Goal: Information Seeking & Learning: Find specific fact

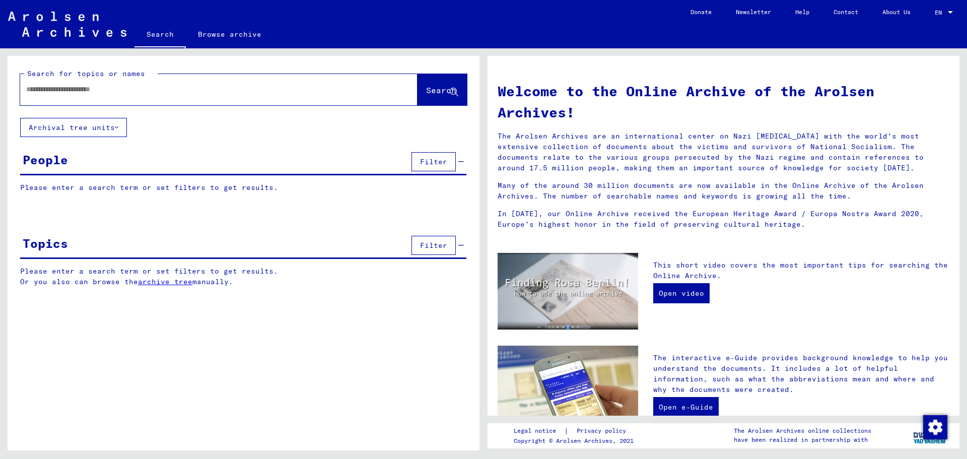
click at [97, 91] on input "text" at bounding box center [206, 89] width 361 height 11
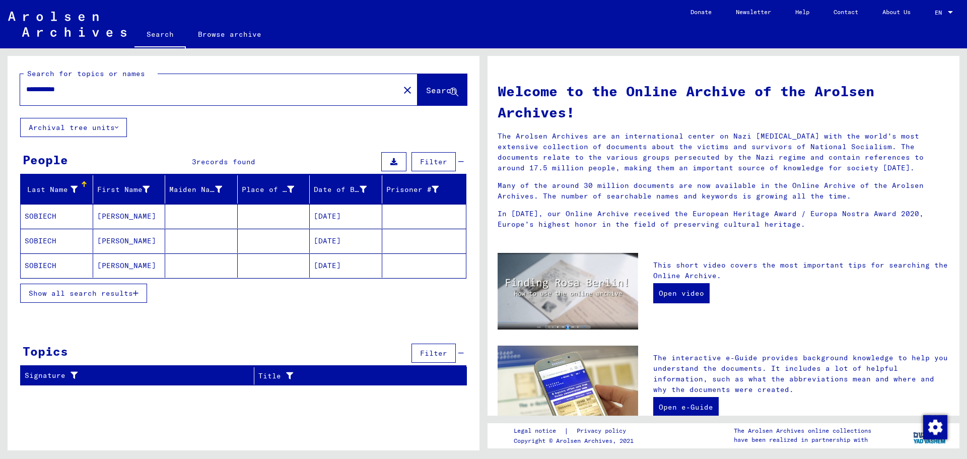
click at [71, 295] on span "Show all search results" at bounding box center [81, 293] width 104 height 9
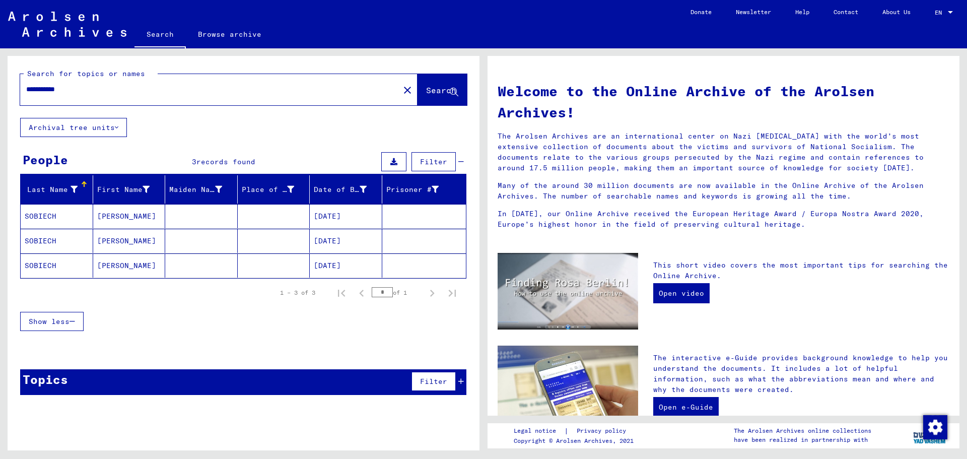
click at [118, 271] on mat-cell "[PERSON_NAME]" at bounding box center [129, 265] width 73 height 24
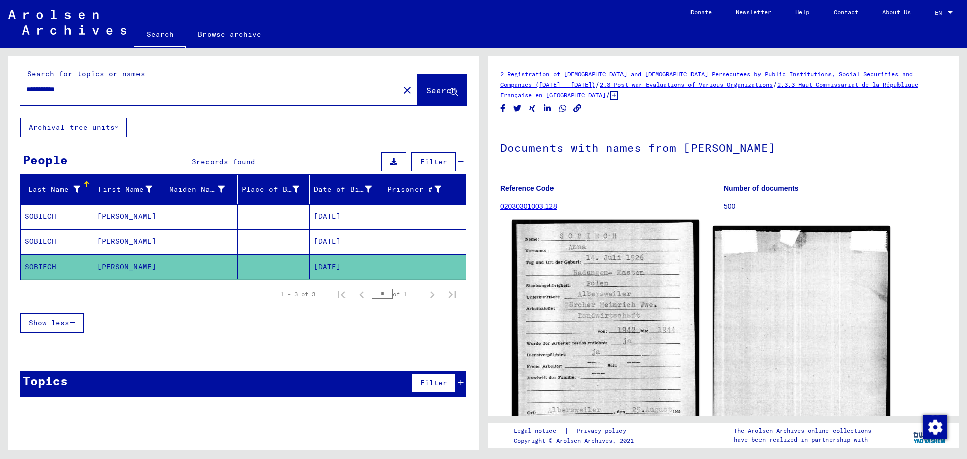
scroll to position [50, 0]
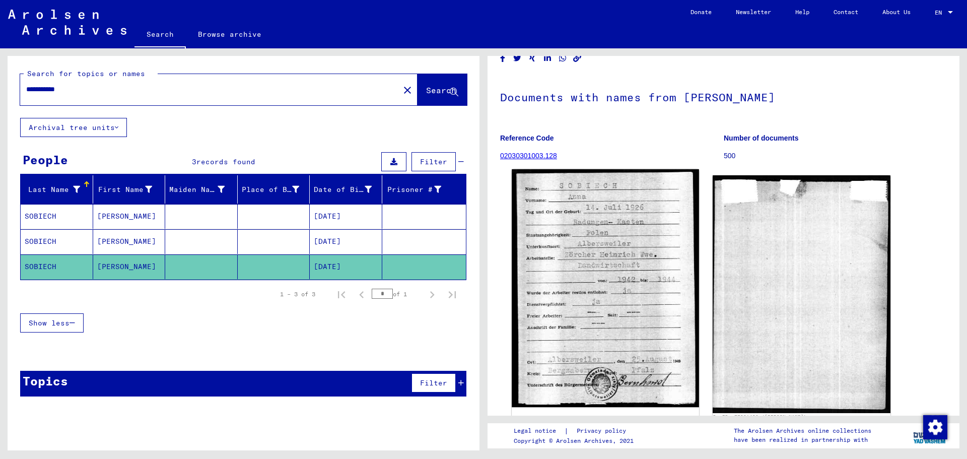
click at [569, 286] on img at bounding box center [605, 288] width 187 height 238
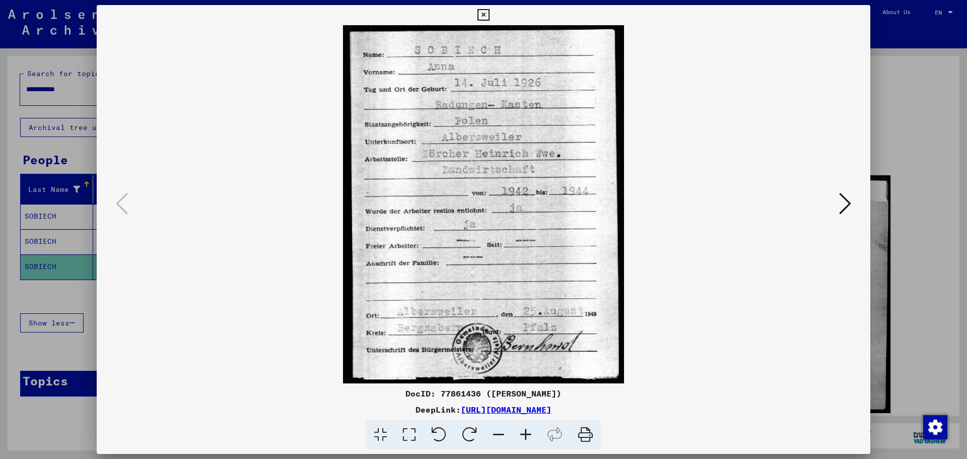
click at [569, 286] on img at bounding box center [483, 204] width 705 height 358
click at [5, 147] on div at bounding box center [483, 229] width 967 height 459
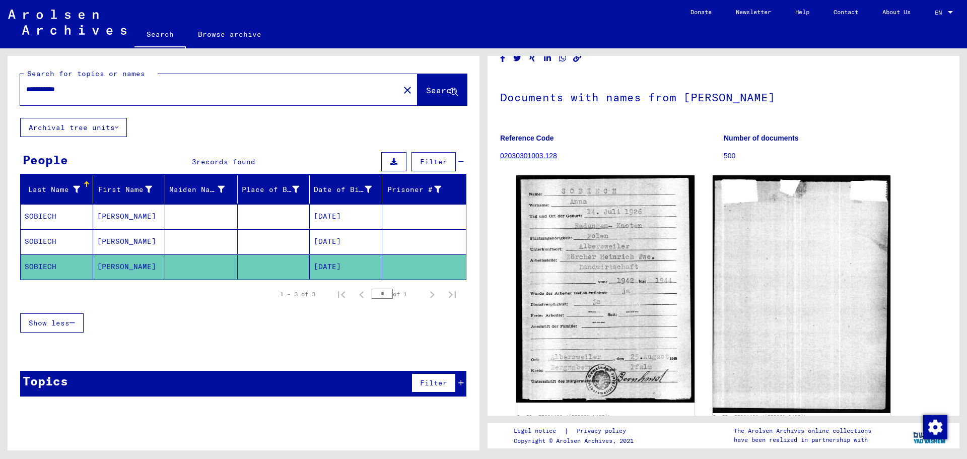
click at [332, 243] on mat-cell "[DATE]" at bounding box center [346, 241] width 73 height 25
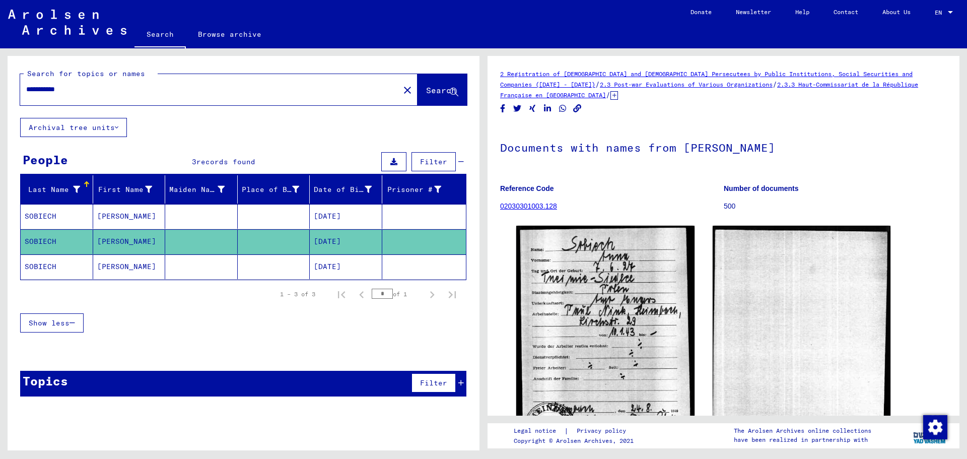
click at [315, 213] on mat-cell "[DATE]" at bounding box center [346, 216] width 73 height 25
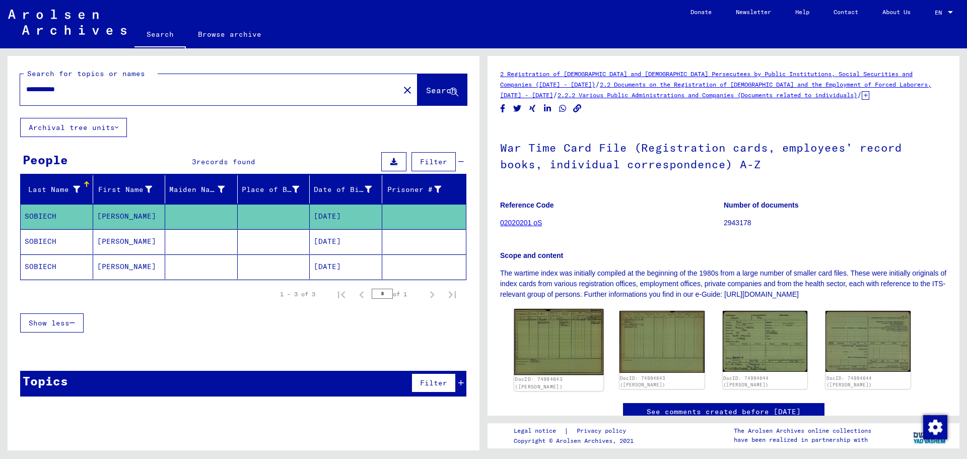
click at [542, 338] on img at bounding box center [558, 342] width 89 height 66
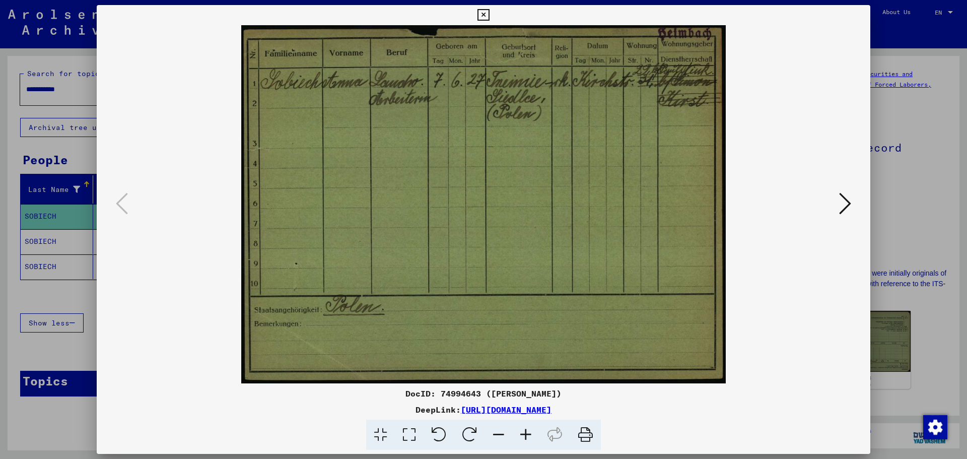
click at [841, 203] on icon at bounding box center [845, 203] width 12 height 24
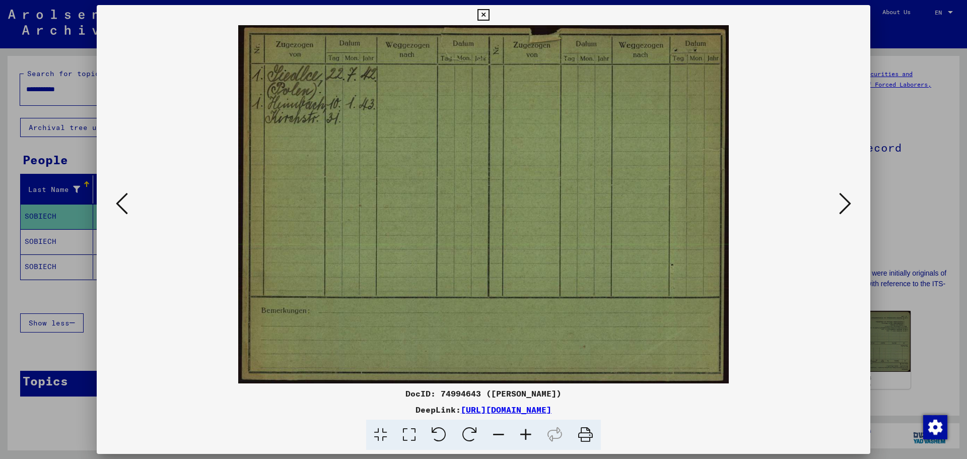
click at [838, 204] on button at bounding box center [845, 204] width 18 height 29
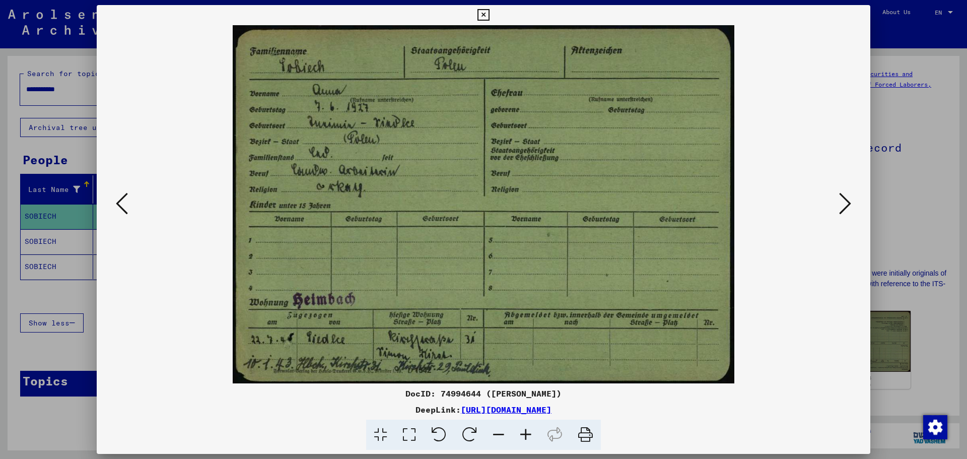
drag, startPoint x: 413, startPoint y: 241, endPoint x: 409, endPoint y: 261, distance: 20.5
click at [409, 261] on img at bounding box center [483, 204] width 705 height 358
click at [847, 201] on icon at bounding box center [845, 203] width 12 height 24
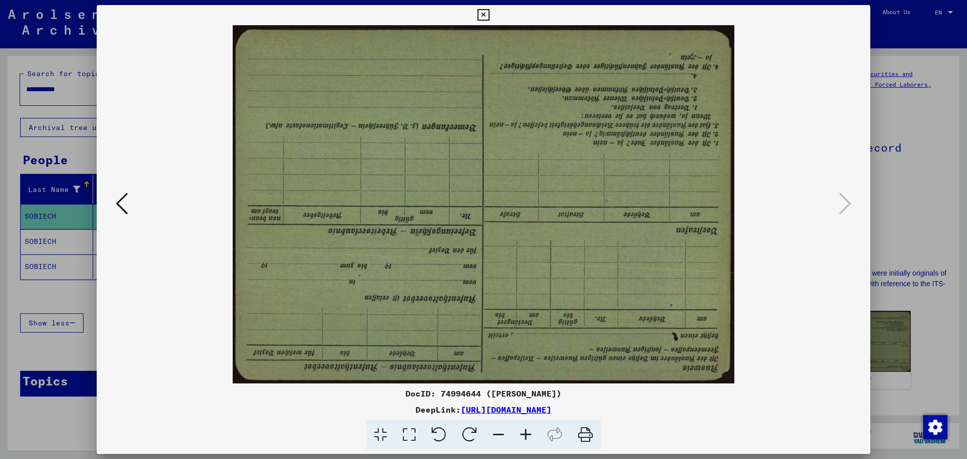
click at [117, 203] on icon at bounding box center [122, 203] width 12 height 24
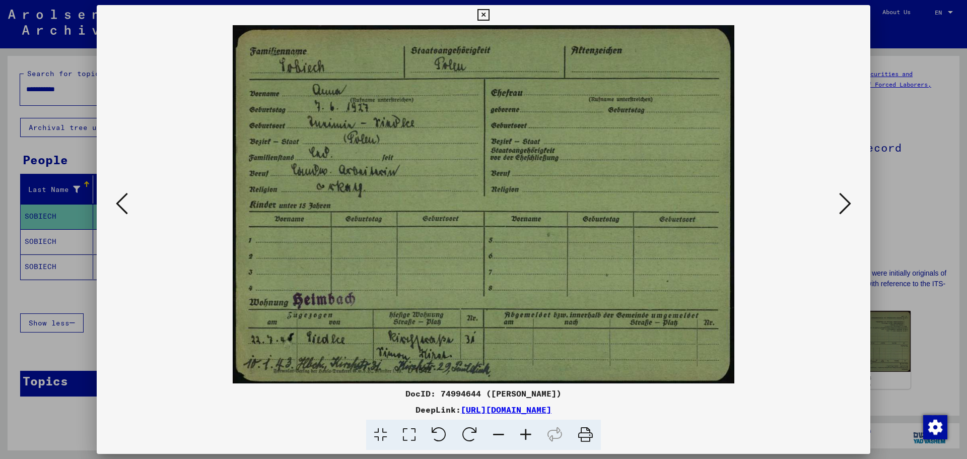
click at [39, 239] on div at bounding box center [483, 229] width 967 height 459
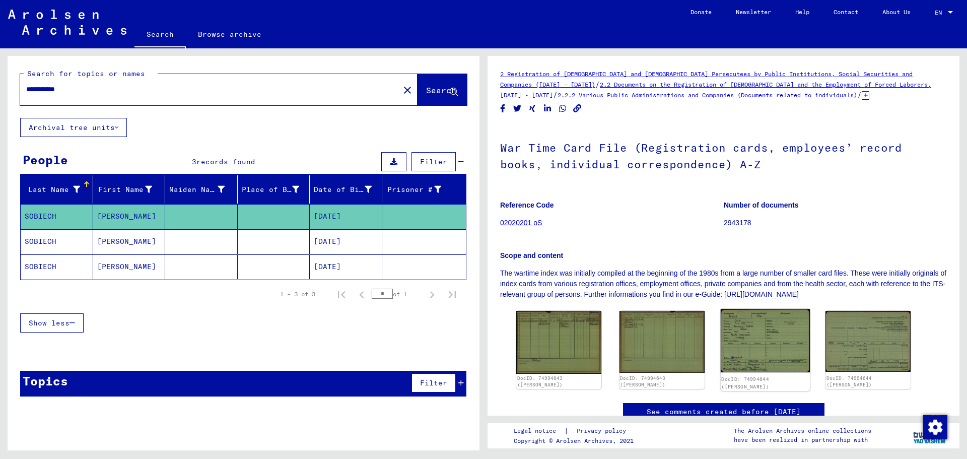
click at [760, 336] on img at bounding box center [764, 340] width 89 height 63
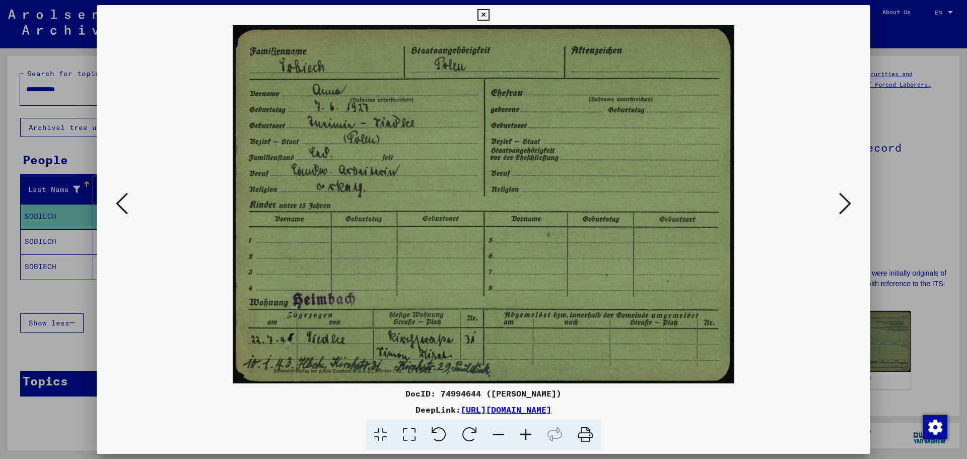
click at [374, 293] on img at bounding box center [483, 204] width 705 height 358
drag, startPoint x: 330, startPoint y: 222, endPoint x: 332, endPoint y: 231, distance: 8.8
click at [332, 231] on img at bounding box center [483, 204] width 705 height 358
click at [850, 201] on icon at bounding box center [845, 203] width 12 height 24
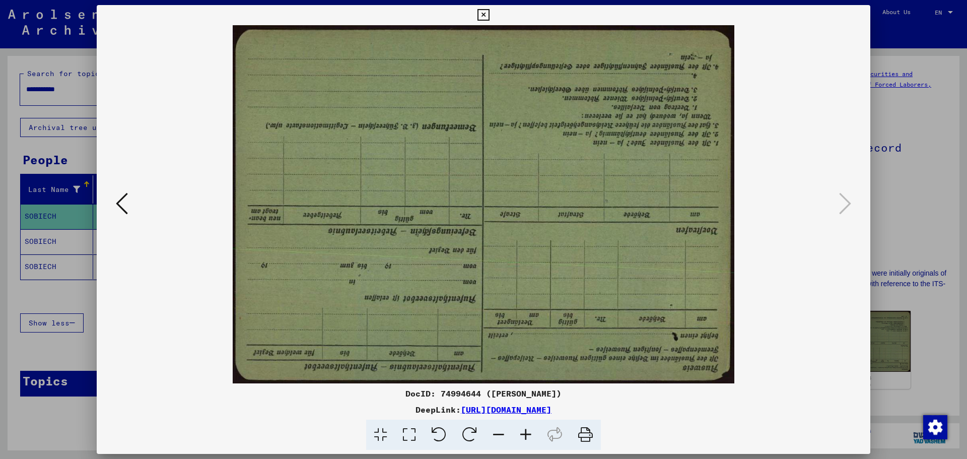
click at [485, 15] on icon at bounding box center [484, 15] width 12 height 12
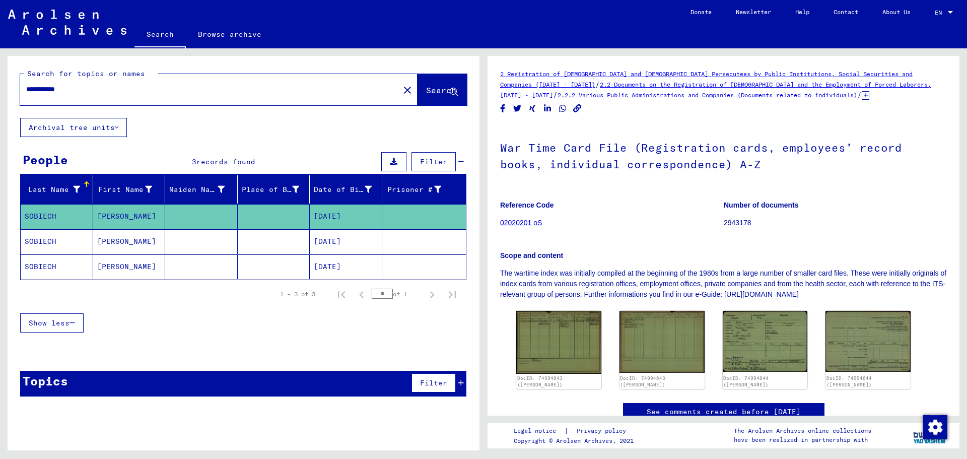
click at [339, 236] on mat-cell "[DATE]" at bounding box center [346, 241] width 73 height 25
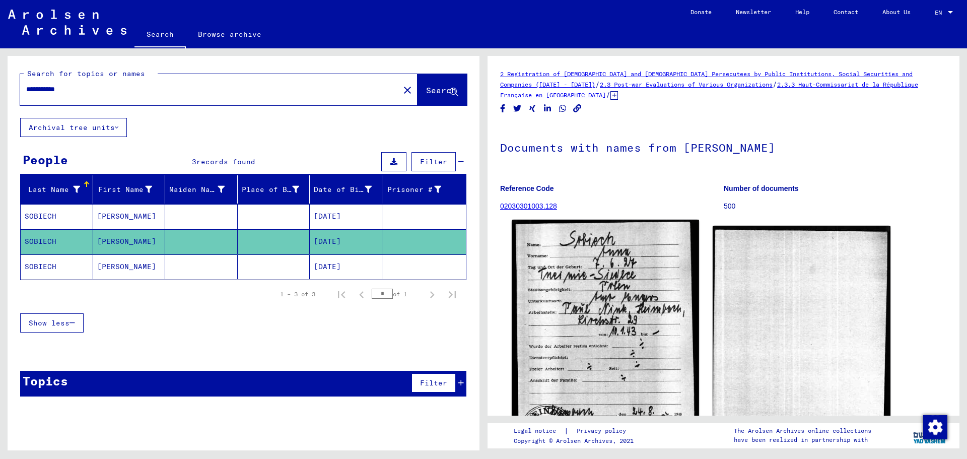
click at [579, 312] on img at bounding box center [605, 337] width 187 height 234
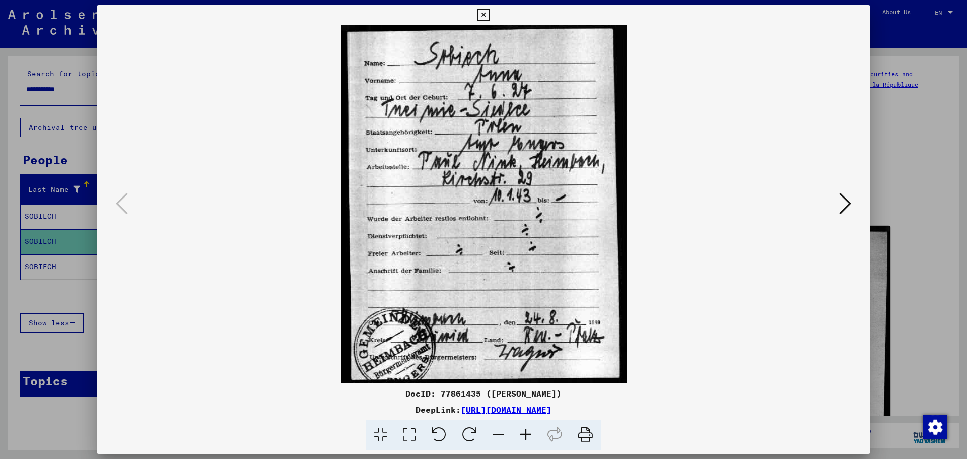
click at [495, 293] on img at bounding box center [483, 204] width 705 height 358
click at [35, 64] on div at bounding box center [483, 229] width 967 height 459
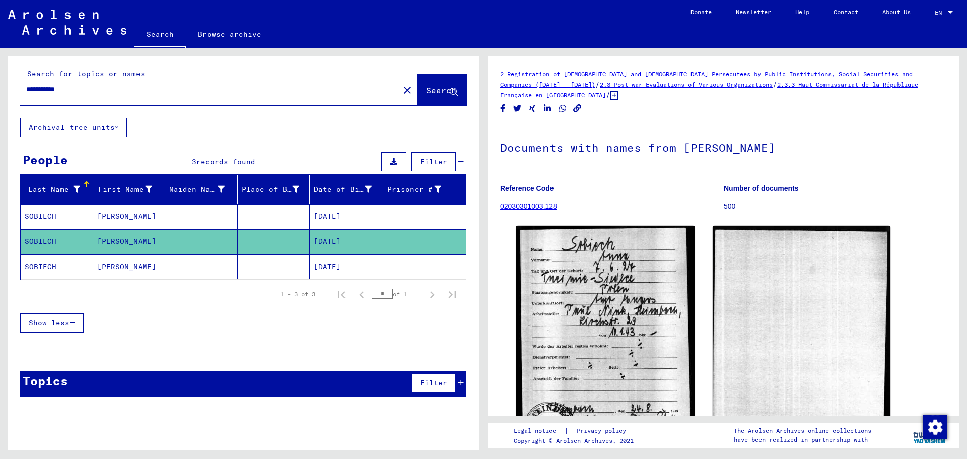
click at [334, 264] on mat-cell "[DATE]" at bounding box center [346, 266] width 73 height 25
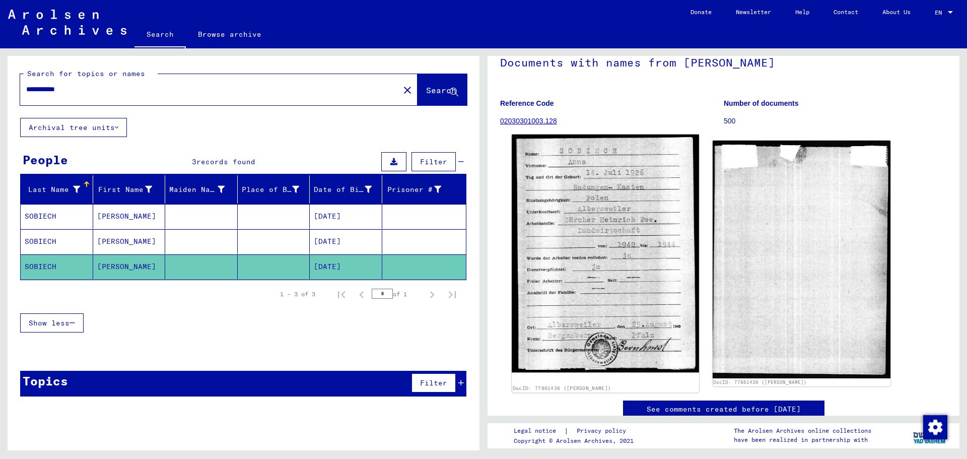
scroll to position [101, 0]
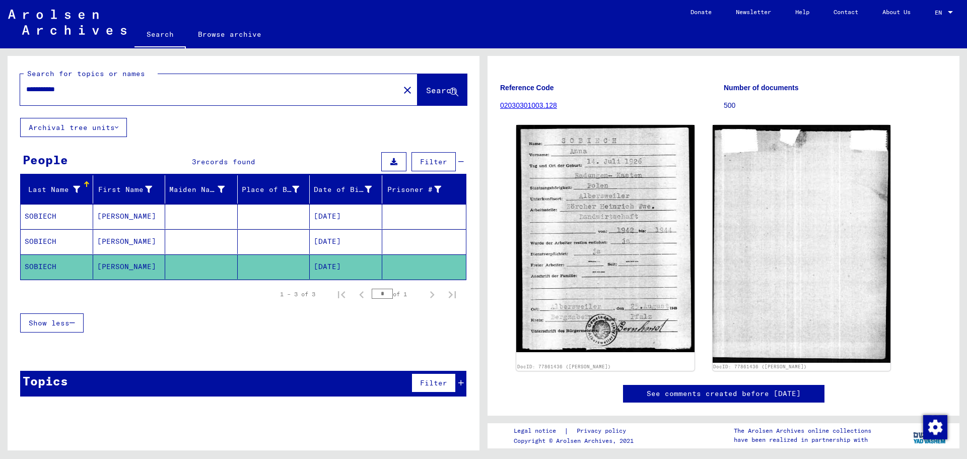
click at [348, 237] on mat-cell "[DATE]" at bounding box center [346, 241] width 73 height 25
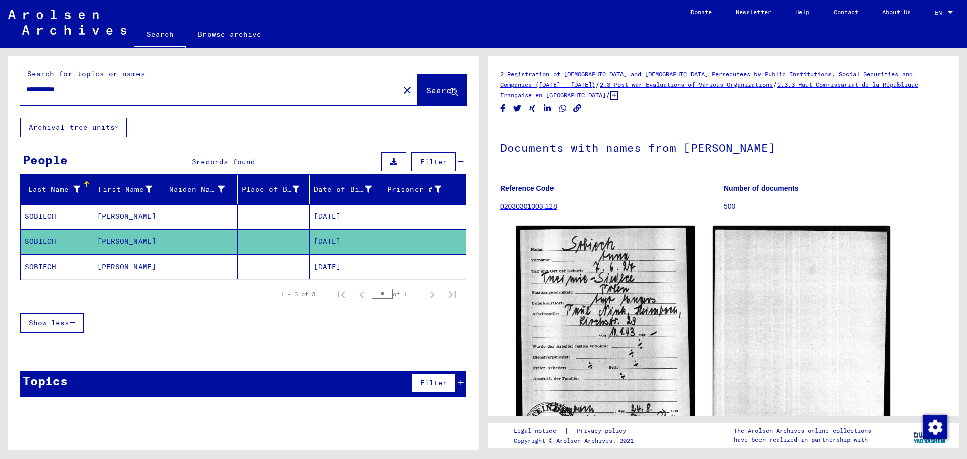
click at [349, 236] on mat-cell "[DATE]" at bounding box center [346, 241] width 73 height 25
drag, startPoint x: 60, startPoint y: 92, endPoint x: 85, endPoint y: 92, distance: 25.2
click at [85, 92] on input "**********" at bounding box center [209, 89] width 367 height 11
type input "*******"
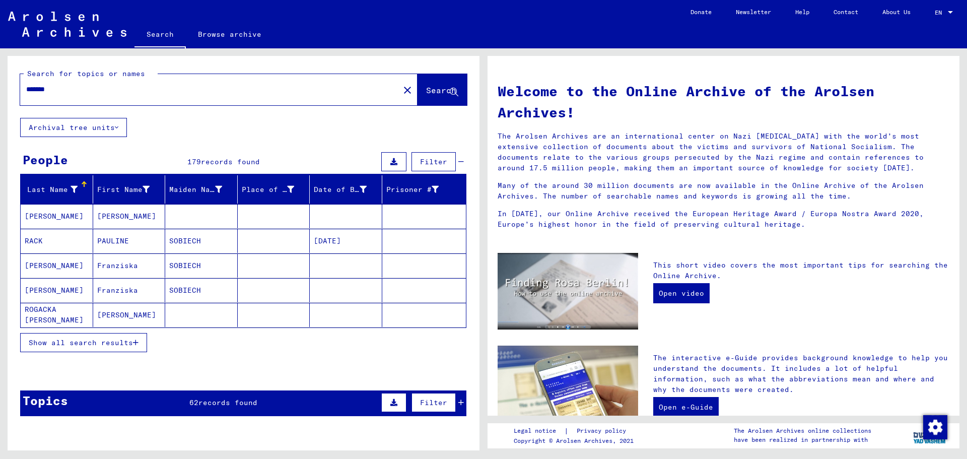
click at [123, 340] on span "Show all search results" at bounding box center [81, 342] width 104 height 9
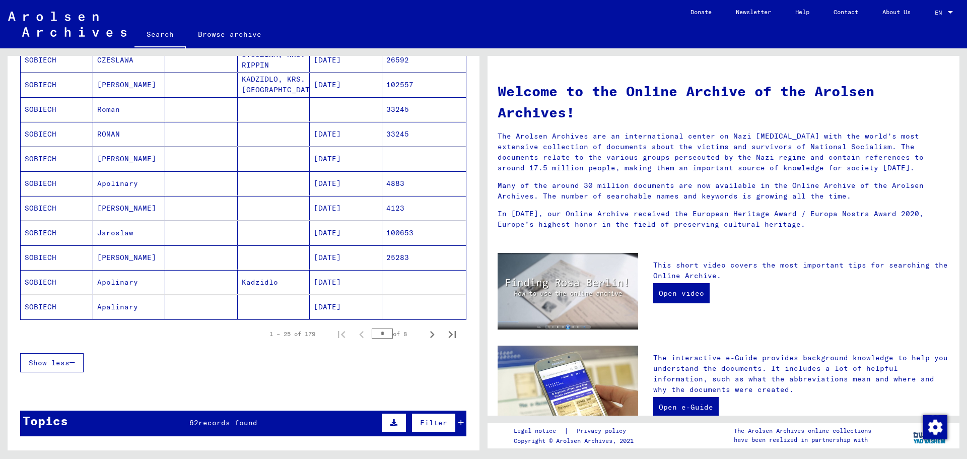
scroll to position [503, 0]
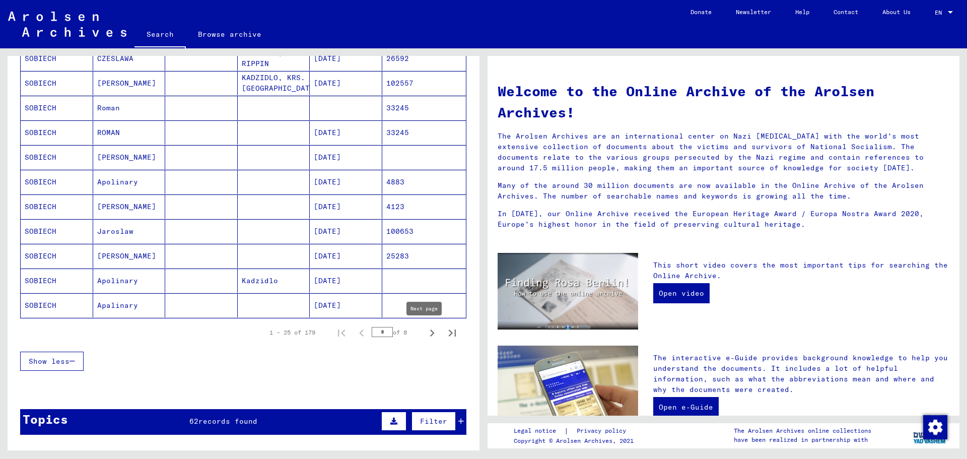
click at [425, 333] on icon "Next page" at bounding box center [432, 333] width 14 height 14
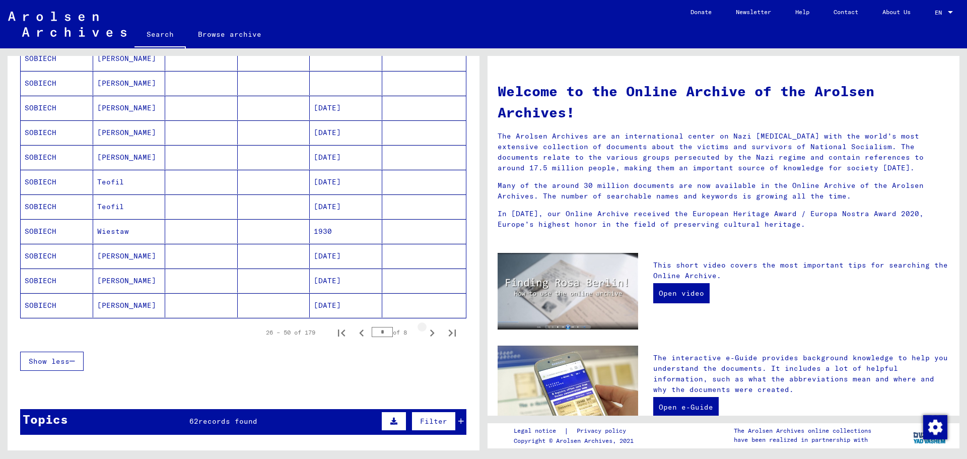
click at [425, 333] on icon "Next page" at bounding box center [432, 333] width 14 height 14
click at [145, 178] on mat-cell "[PERSON_NAME]" at bounding box center [129, 182] width 73 height 24
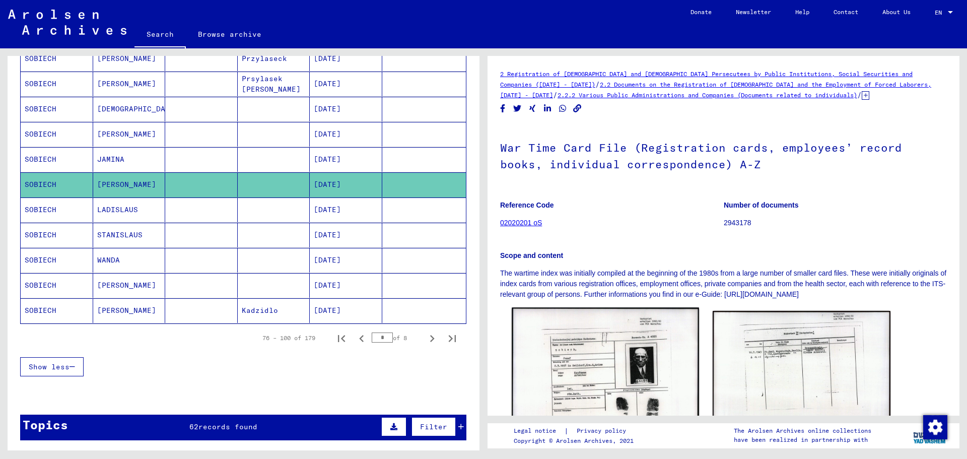
click at [558, 368] on img at bounding box center [605, 374] width 187 height 133
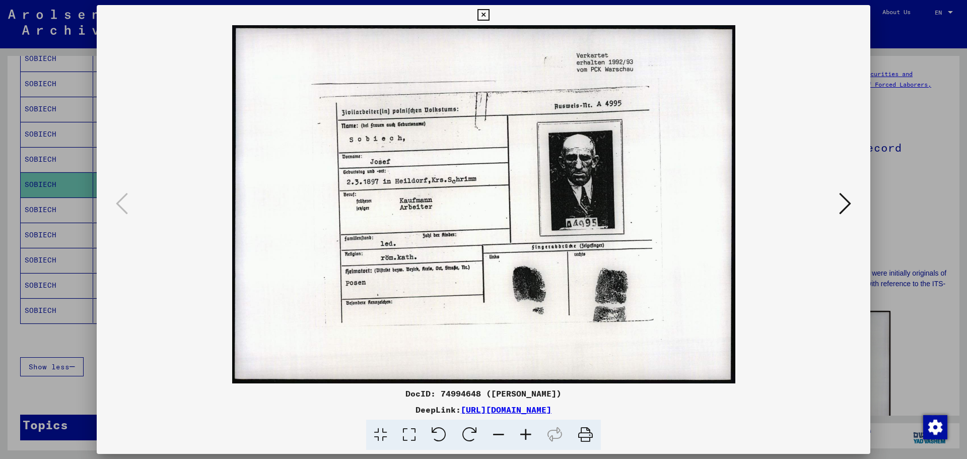
click at [489, 16] on icon at bounding box center [484, 15] width 12 height 12
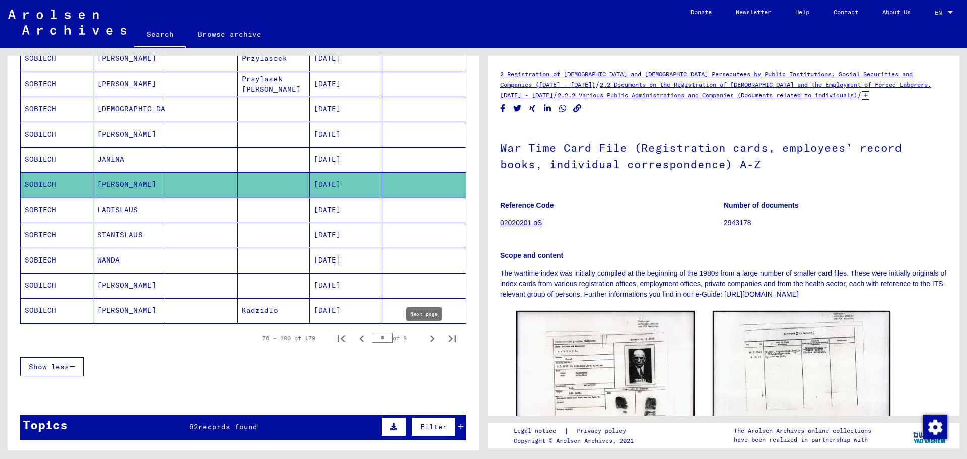
click at [425, 343] on icon "Next page" at bounding box center [432, 338] width 14 height 14
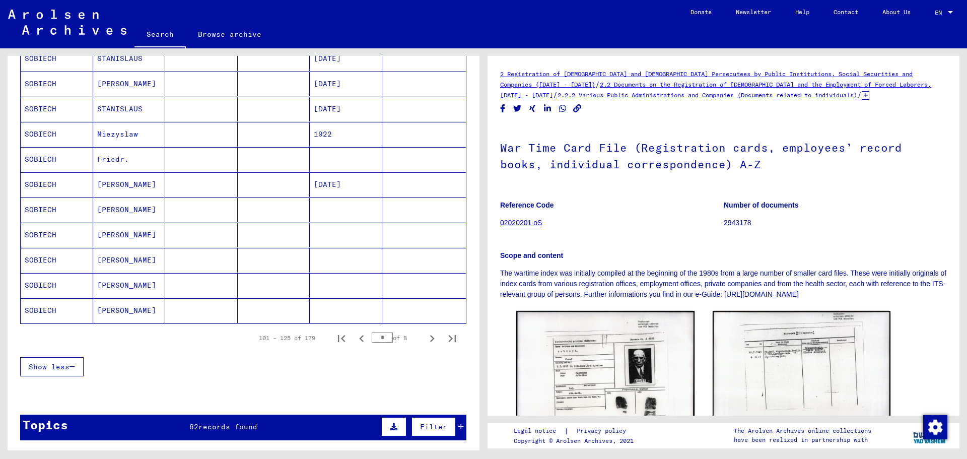
click at [139, 91] on mat-cell "[PERSON_NAME]" at bounding box center [129, 84] width 73 height 25
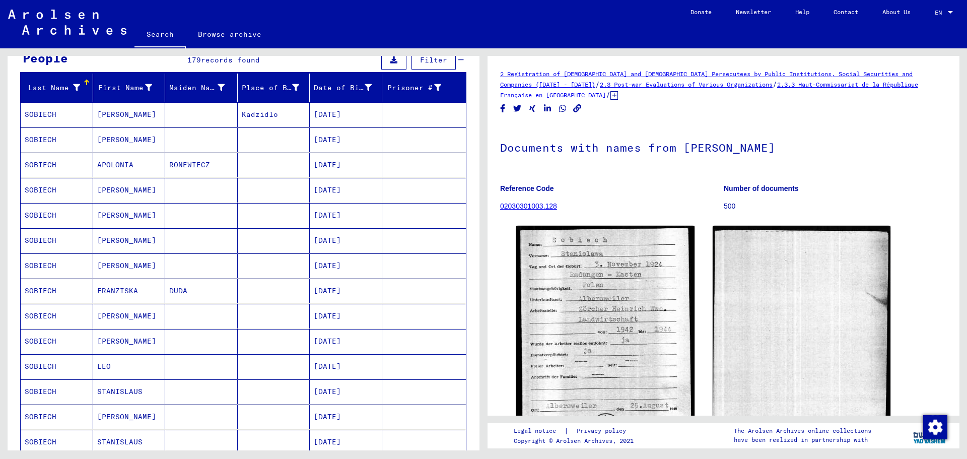
scroll to position [93, 0]
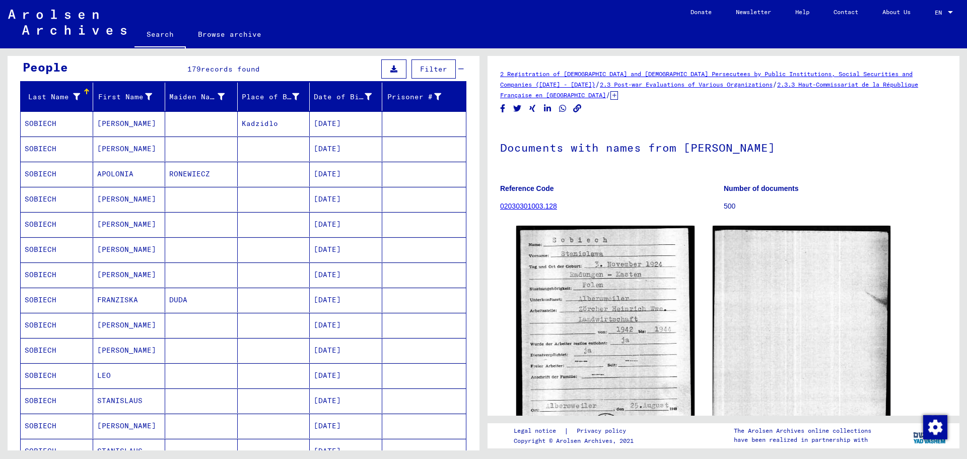
click at [198, 147] on mat-cell at bounding box center [201, 149] width 73 height 25
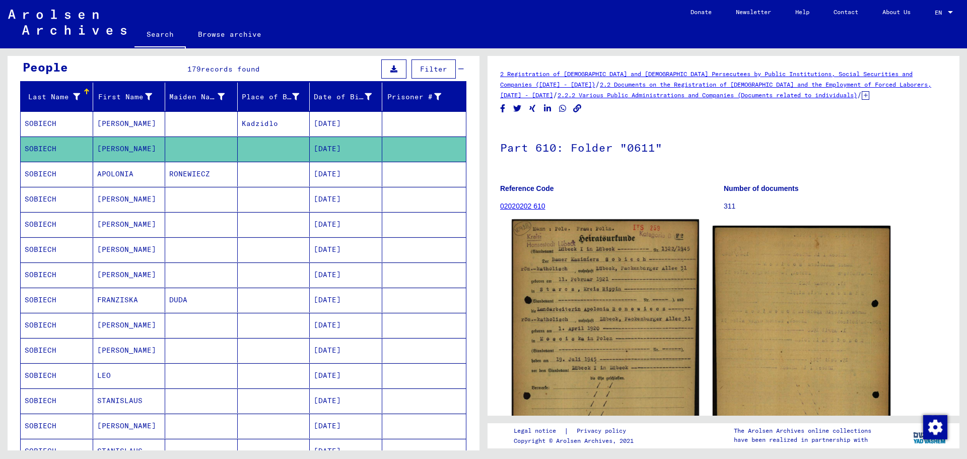
click at [559, 322] on img at bounding box center [605, 349] width 187 height 260
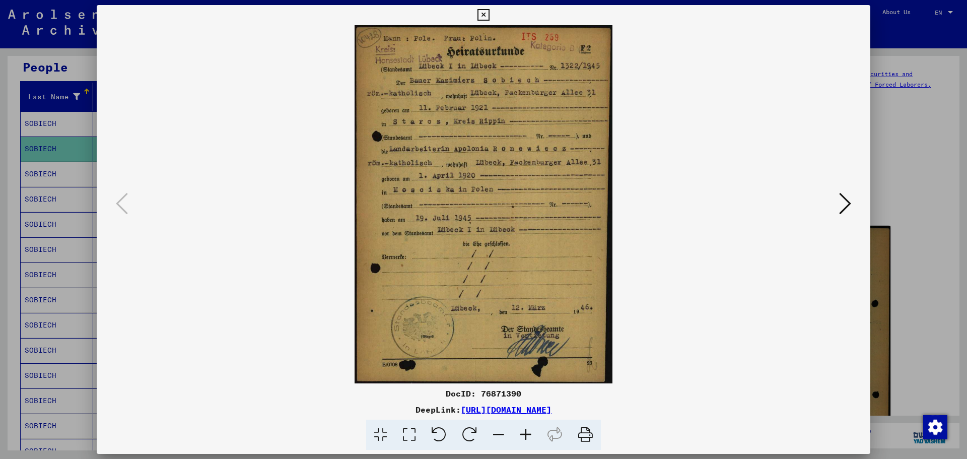
click at [559, 322] on img at bounding box center [483, 204] width 705 height 358
click at [510, 272] on img at bounding box center [483, 204] width 705 height 358
click at [0, 56] on div at bounding box center [483, 229] width 967 height 459
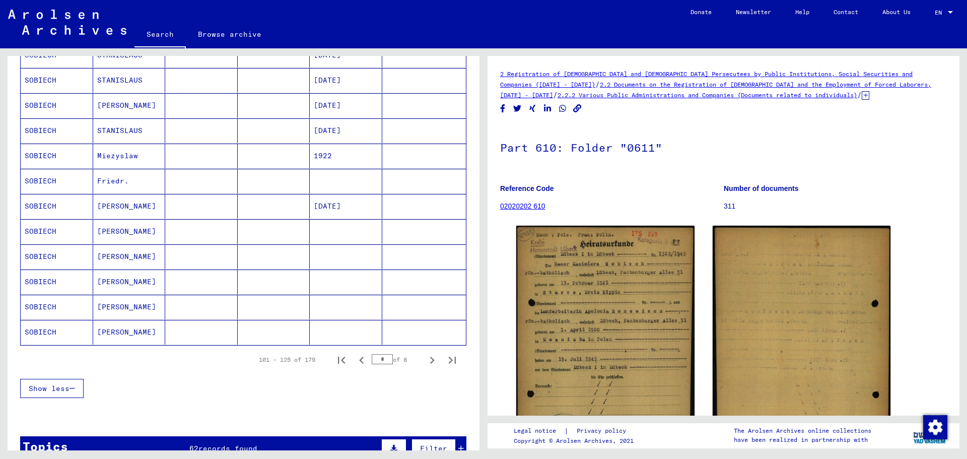
scroll to position [490, 0]
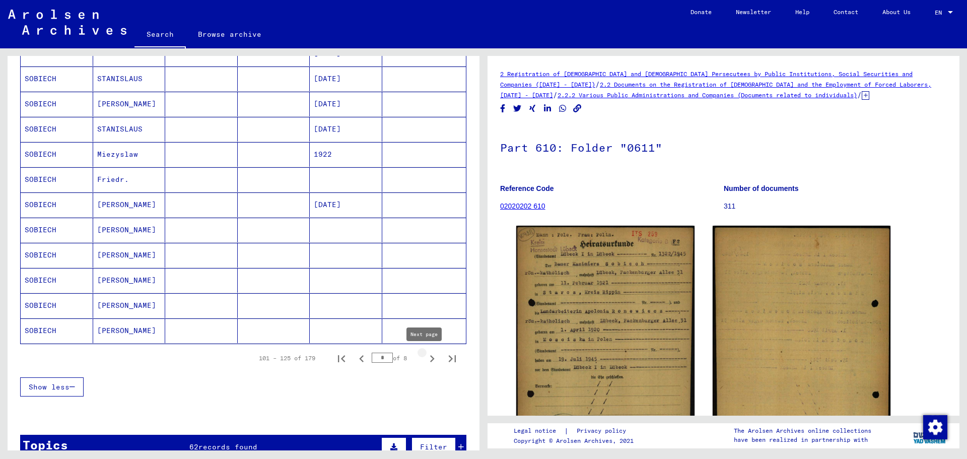
click at [429, 360] on icon "Next page" at bounding box center [432, 359] width 14 height 14
type input "*"
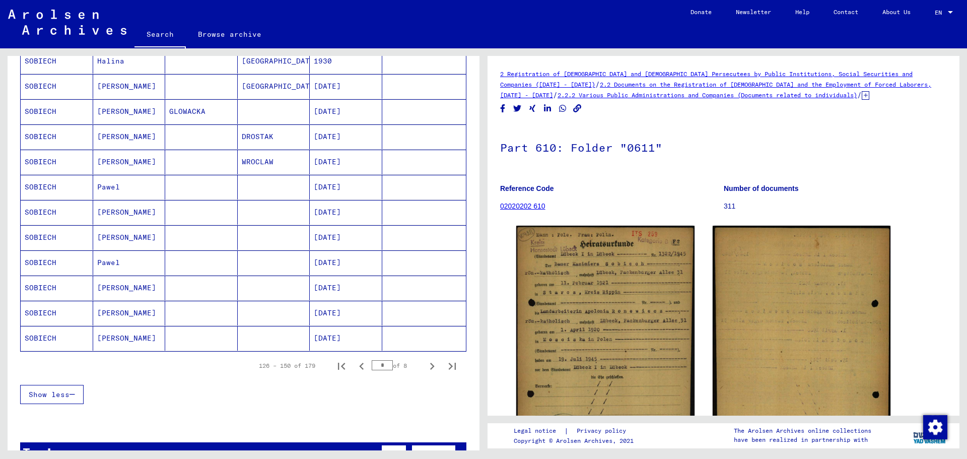
scroll to position [0, 0]
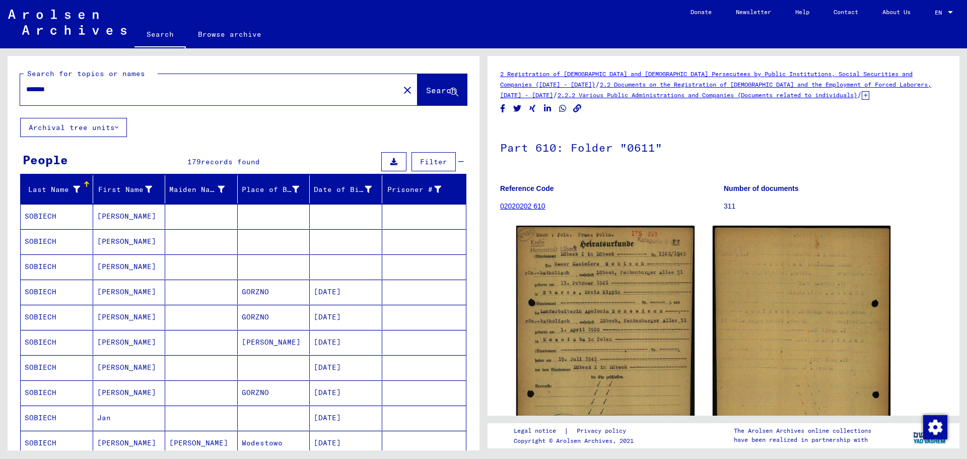
click at [87, 85] on input "*******" at bounding box center [209, 89] width 367 height 11
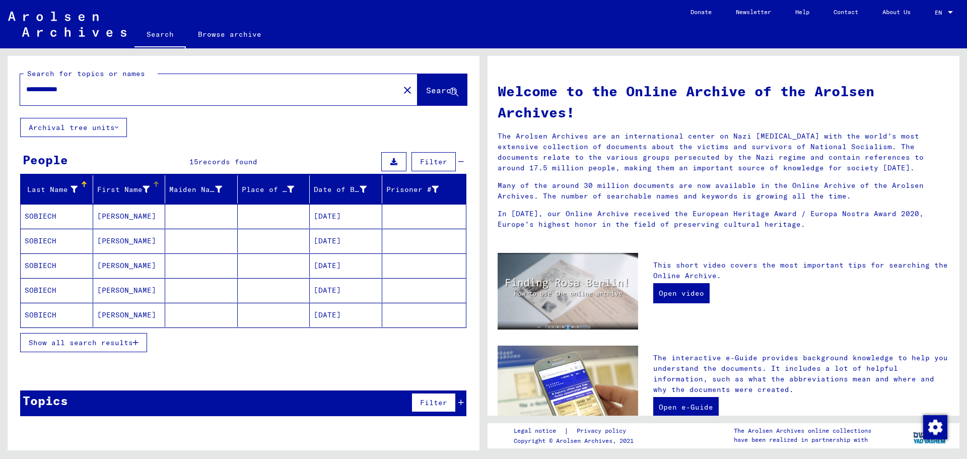
drag, startPoint x: 107, startPoint y: 185, endPoint x: 82, endPoint y: 191, distance: 26.0
click at [93, 186] on mat-header-cell "First Name" at bounding box center [129, 189] width 73 height 28
click at [77, 342] on span "Show all search results" at bounding box center [81, 342] width 104 height 9
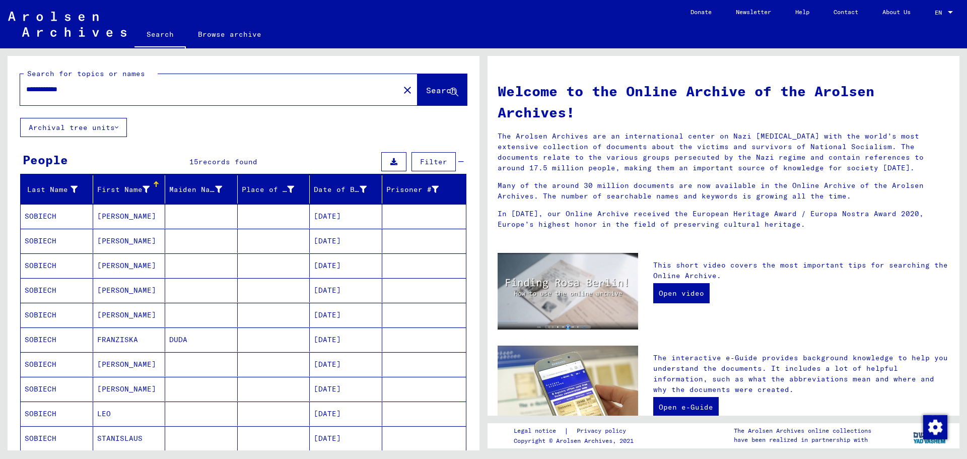
click at [58, 87] on input "**********" at bounding box center [206, 89] width 361 height 11
click at [434, 96] on span "Search" at bounding box center [442, 91] width 32 height 11
click at [426, 89] on span "Search" at bounding box center [441, 90] width 30 height 10
click at [334, 220] on mat-cell "[DATE]" at bounding box center [346, 216] width 73 height 24
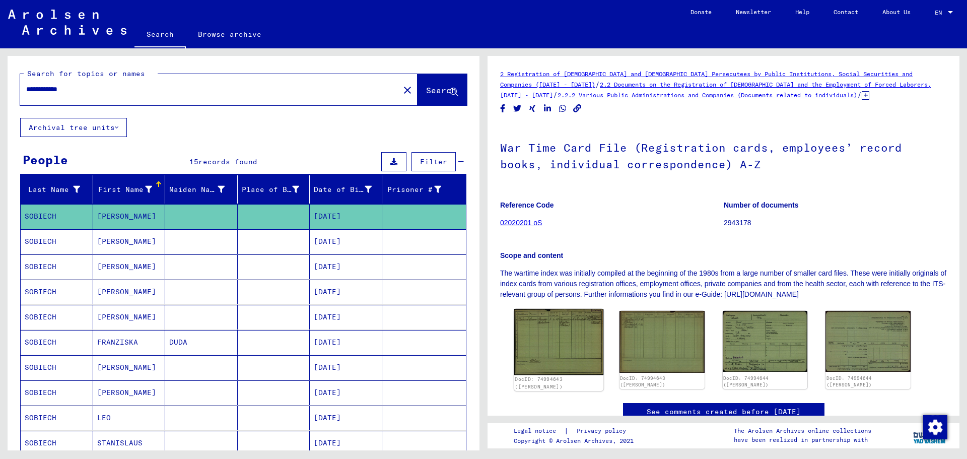
click at [538, 357] on img at bounding box center [558, 342] width 89 height 66
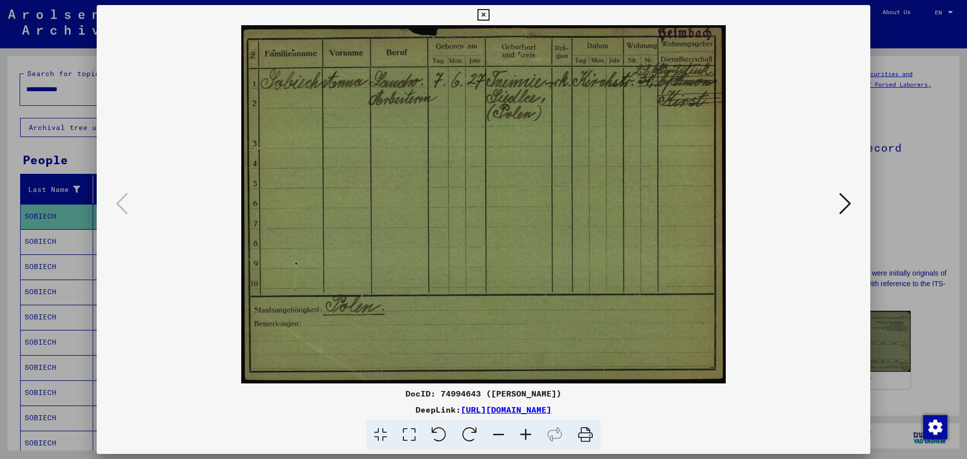
click at [495, 275] on img at bounding box center [483, 204] width 705 height 358
click at [496, 274] on img at bounding box center [483, 204] width 705 height 358
click at [843, 201] on icon at bounding box center [845, 203] width 12 height 24
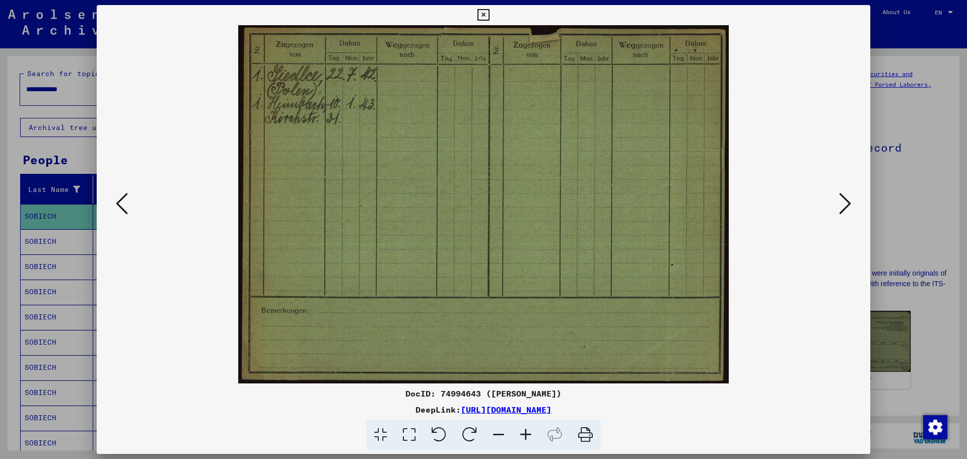
click at [843, 201] on icon at bounding box center [845, 203] width 12 height 24
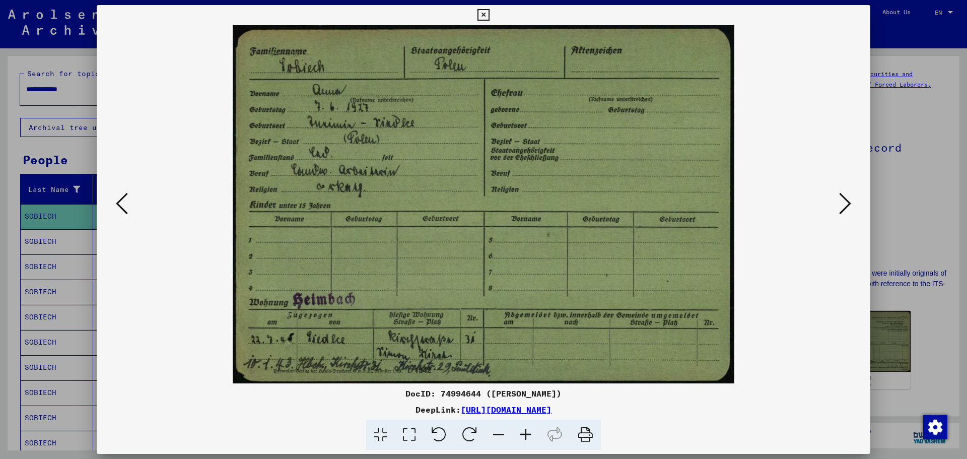
click at [843, 203] on icon at bounding box center [845, 203] width 12 height 24
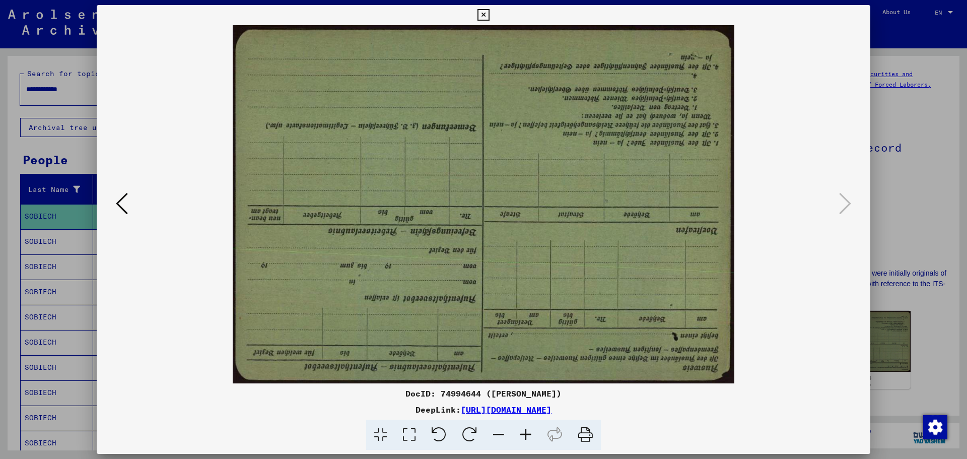
click at [17, 71] on div at bounding box center [483, 229] width 967 height 459
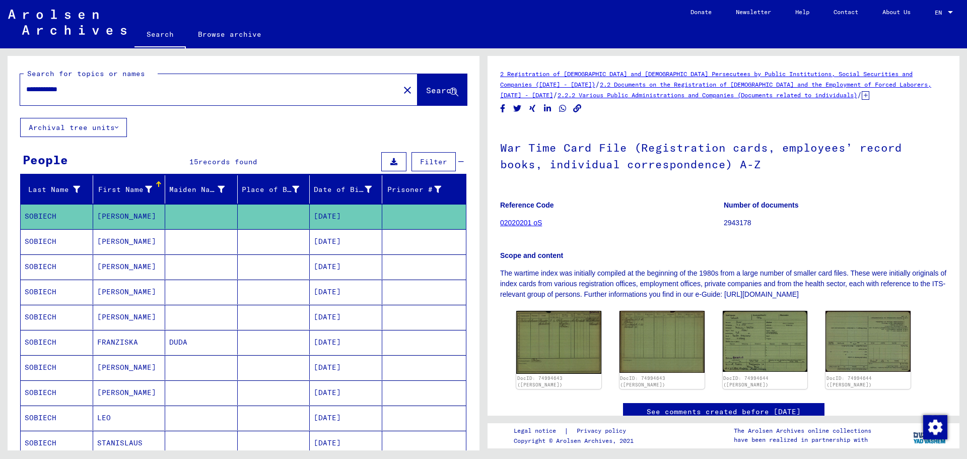
click at [137, 215] on mat-cell "[PERSON_NAME]" at bounding box center [129, 216] width 73 height 25
click at [121, 245] on mat-cell "[PERSON_NAME]" at bounding box center [129, 241] width 73 height 25
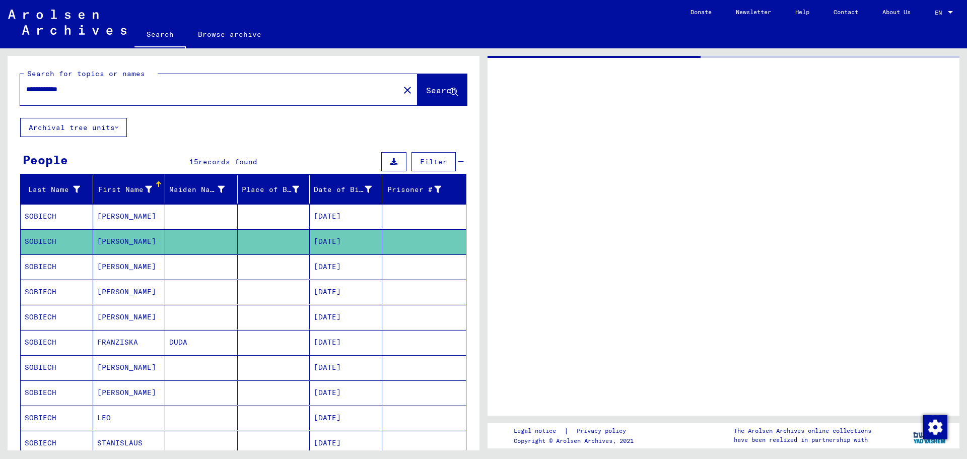
click at [121, 245] on mat-cell "[PERSON_NAME]" at bounding box center [129, 241] width 73 height 25
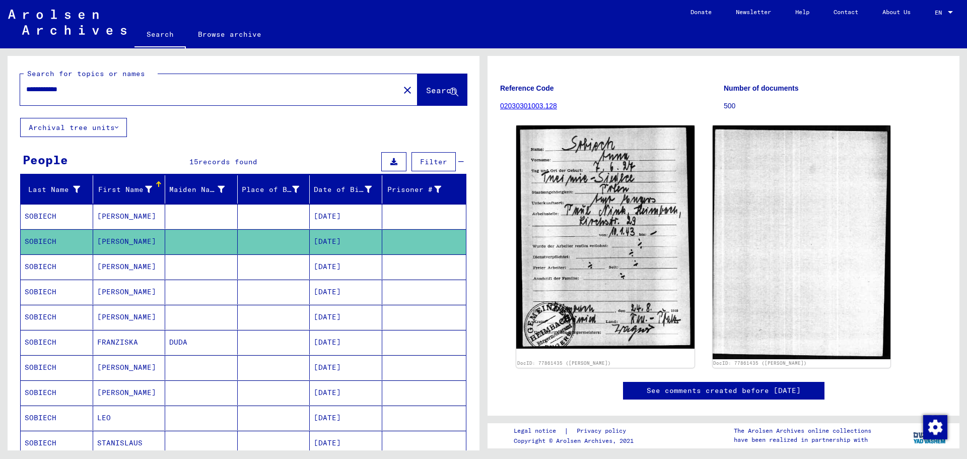
scroll to position [104, 0]
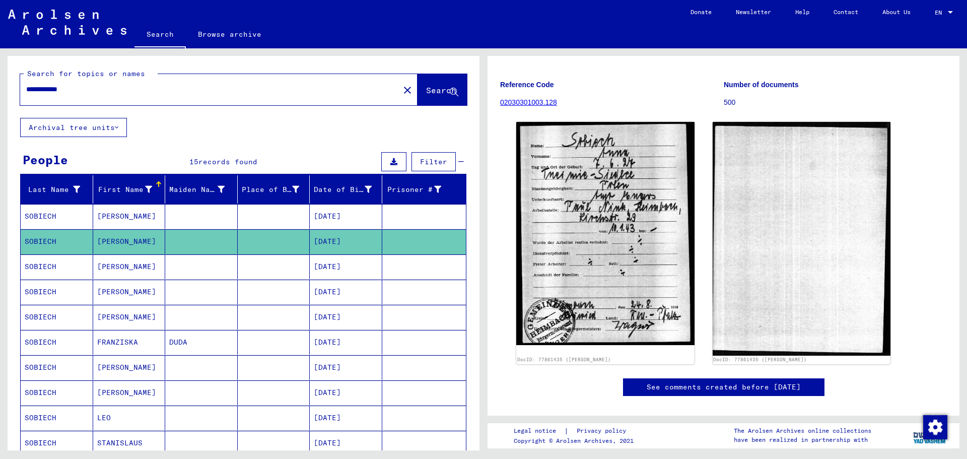
click at [310, 216] on mat-cell "[DATE]" at bounding box center [346, 216] width 73 height 25
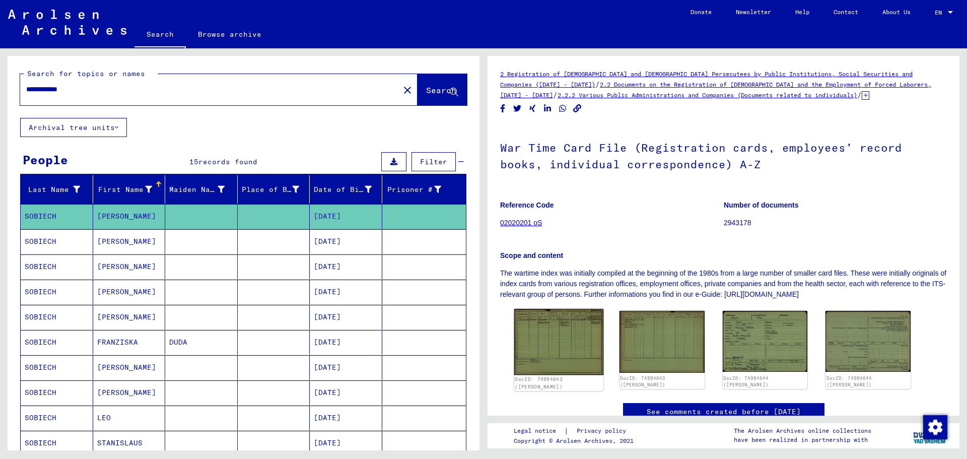
click at [577, 346] on img at bounding box center [558, 342] width 89 height 66
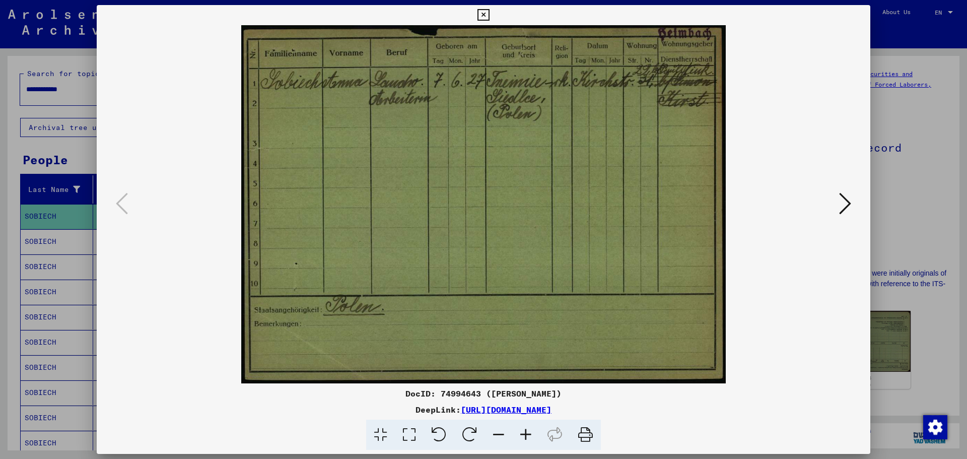
click at [481, 12] on icon at bounding box center [484, 15] width 12 height 12
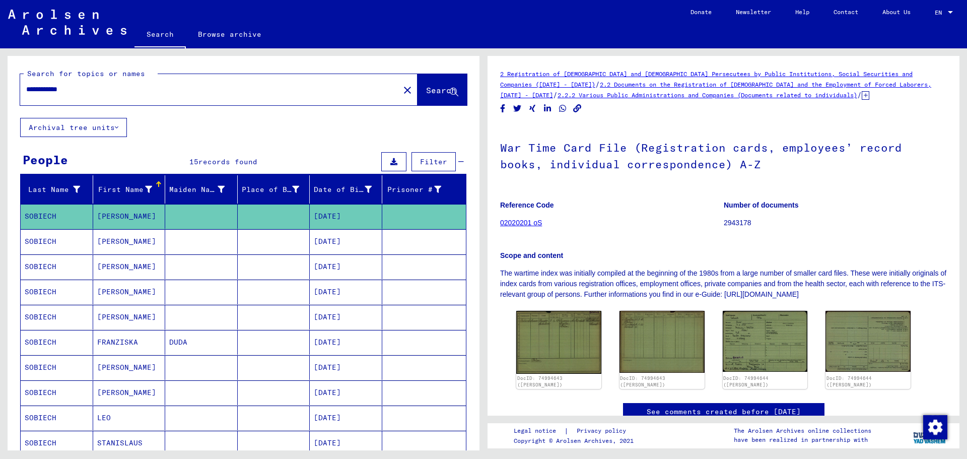
click at [84, 92] on input "**********" at bounding box center [209, 89] width 367 height 11
type input "**********"
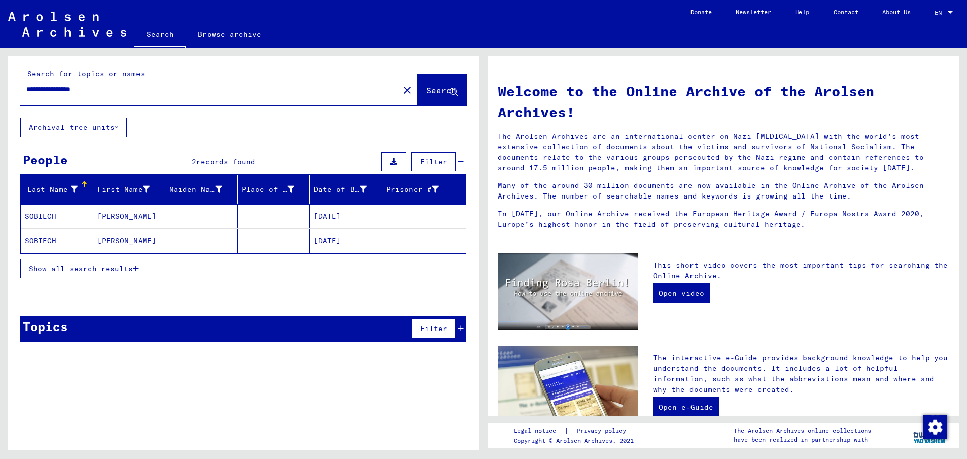
click at [78, 274] on button "Show all search results" at bounding box center [83, 268] width 127 height 19
